Goal: Task Accomplishment & Management: Use online tool/utility

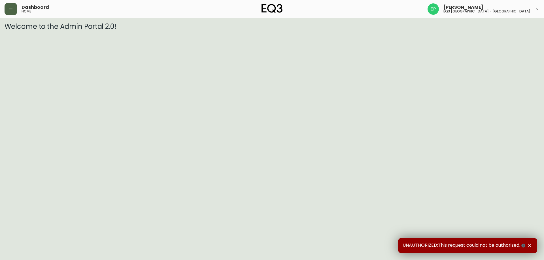
click at [7, 10] on button "button" at bounding box center [11, 9] width 12 height 12
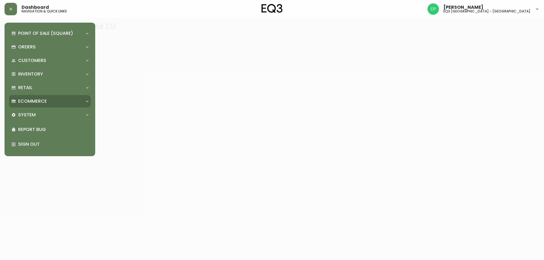
click at [37, 100] on p "Ecommerce" at bounding box center [32, 101] width 29 height 6
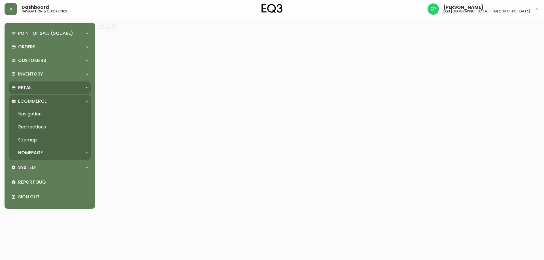
click at [34, 89] on div "Retail" at bounding box center [46, 88] width 71 height 6
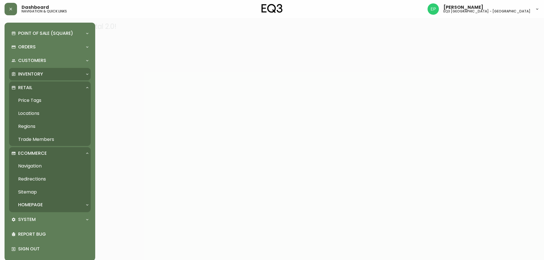
click at [37, 75] on p "Inventory" at bounding box center [30, 74] width 25 height 6
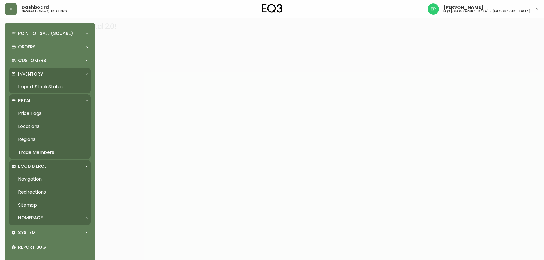
click at [39, 86] on link "Import Stock Status" at bounding box center [50, 86] width 82 height 13
